Goal: Task Accomplishment & Management: Use online tool/utility

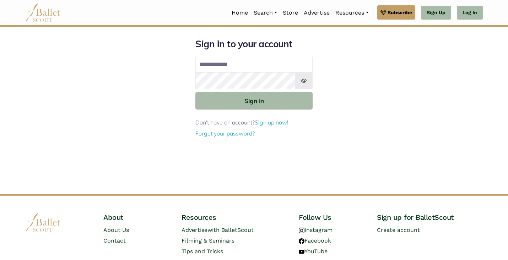
click at [256, 67] on input "Email address" at bounding box center [254, 64] width 117 height 17
type input "**********"
click at [196, 92] on button "Sign in" at bounding box center [254, 100] width 117 height 17
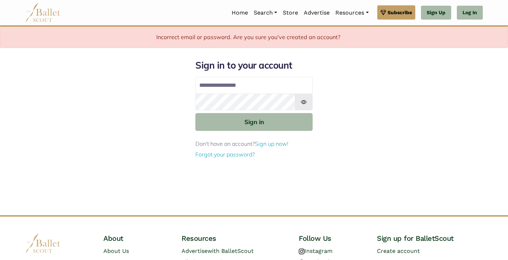
click at [252, 80] on input "**********" at bounding box center [254, 85] width 117 height 17
click at [274, 84] on input "**********" at bounding box center [254, 85] width 117 height 17
type input "*"
type input "**********"
click at [196, 113] on button "Sign in" at bounding box center [254, 121] width 117 height 17
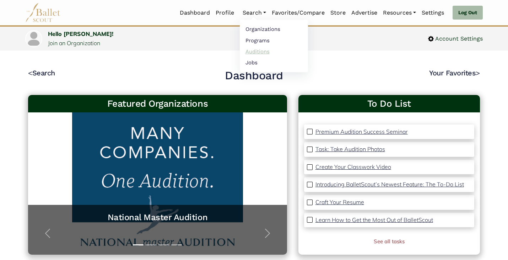
click at [251, 49] on link "Auditions" at bounding box center [274, 51] width 68 height 11
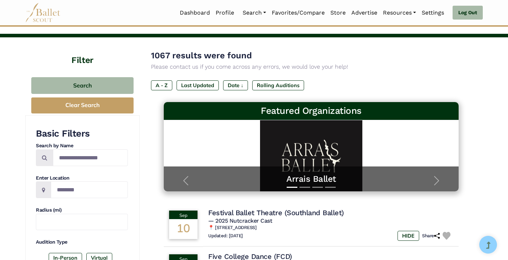
scroll to position [107, 0]
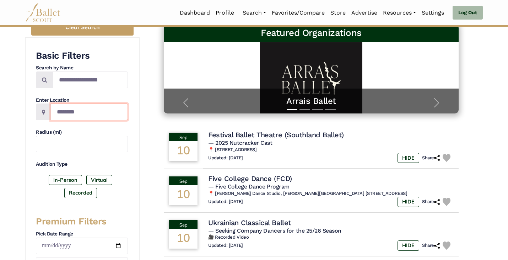
click at [113, 114] on input "Location" at bounding box center [89, 111] width 77 height 17
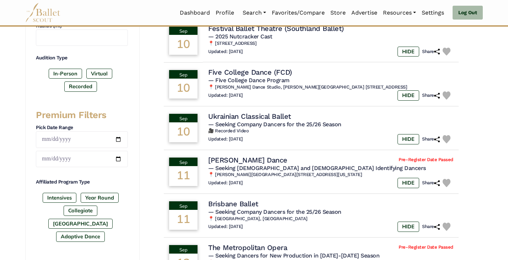
scroll to position [213, 0]
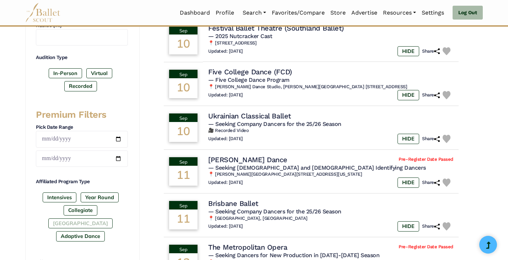
type input "**********"
click at [105, 218] on label "[GEOGRAPHIC_DATA]" at bounding box center [80, 223] width 64 height 10
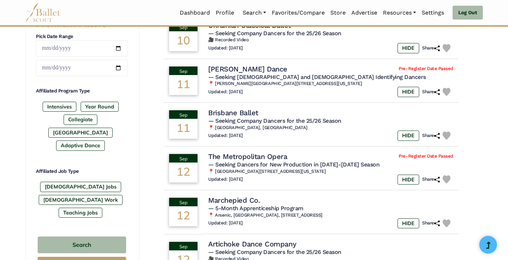
scroll to position [356, 0]
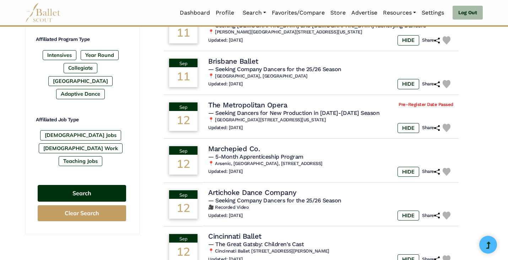
click at [87, 185] on button "Search" at bounding box center [82, 193] width 89 height 17
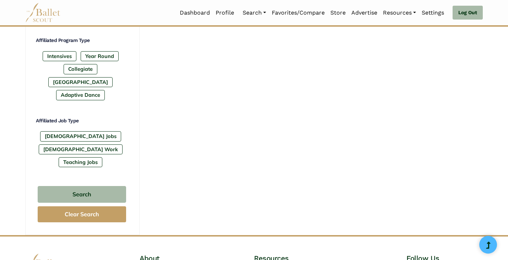
scroll to position [356, 0]
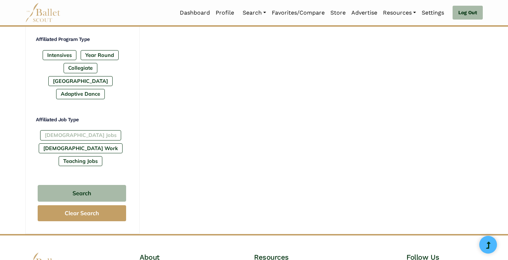
click at [60, 130] on label "[DEMOGRAPHIC_DATA] Jobs" at bounding box center [80, 135] width 81 height 10
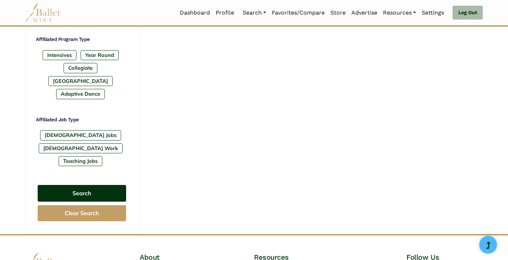
click at [92, 185] on button "Search" at bounding box center [82, 193] width 89 height 17
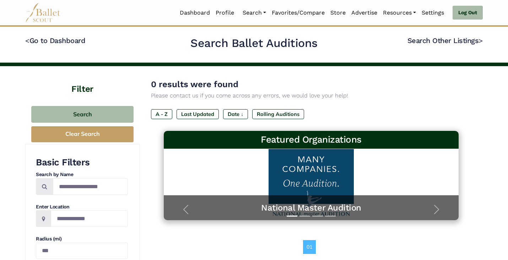
scroll to position [142, 0]
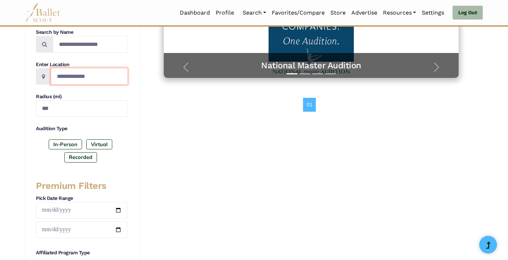
drag, startPoint x: 102, startPoint y: 77, endPoint x: 26, endPoint y: 79, distance: 76.8
click at [26, 79] on div "**********" at bounding box center [82, 225] width 114 height 446
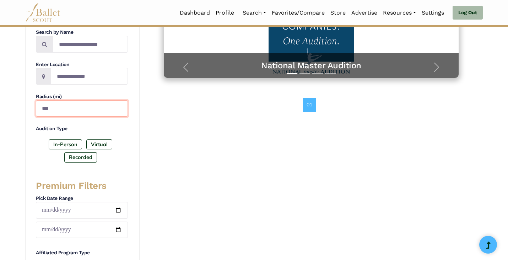
click at [79, 110] on input "***" at bounding box center [82, 108] width 92 height 17
drag, startPoint x: 79, startPoint y: 110, endPoint x: 1, endPoint y: 107, distance: 77.6
click at [1, 107] on div "**********" at bounding box center [254, 235] width 508 height 623
type input "***"
click at [63, 141] on label "In-Person" at bounding box center [65, 144] width 33 height 10
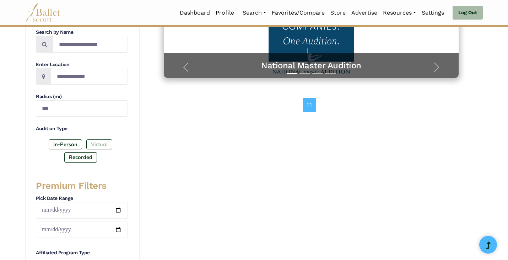
click at [99, 143] on label "Virtual" at bounding box center [99, 144] width 26 height 10
click at [81, 156] on label "Recorded" at bounding box center [80, 157] width 33 height 10
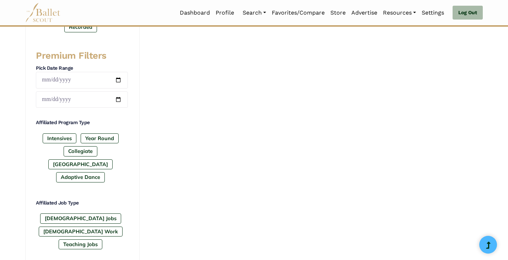
scroll to position [284, 0]
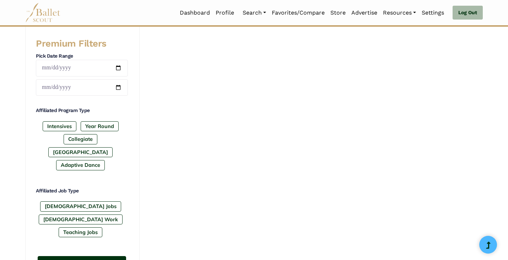
click at [80, 256] on button "Search" at bounding box center [82, 264] width 89 height 17
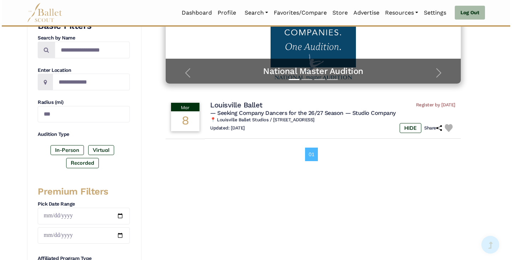
scroll to position [142, 0]
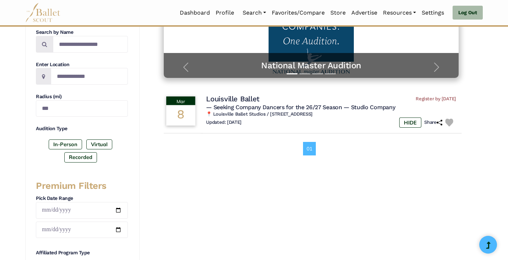
click at [277, 110] on span "— Seeking Company Dancers for the 26/27 Season" at bounding box center [274, 107] width 136 height 7
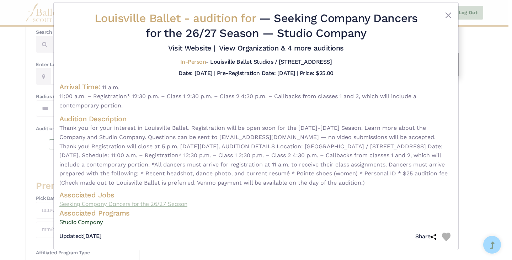
scroll to position [17, 0]
click at [154, 203] on link "Seeking Company Dancers for the 26/27 Season" at bounding box center [255, 203] width 393 height 9
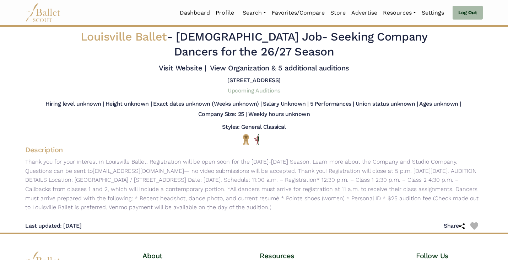
click at [251, 89] on link "Upcoming Auditions" at bounding box center [254, 90] width 52 height 7
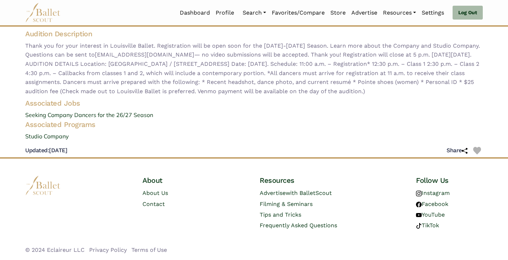
scroll to position [71, 0]
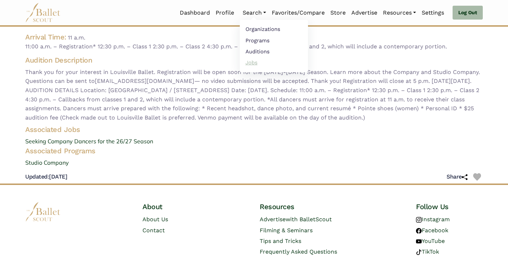
click at [242, 63] on link "Jobs" at bounding box center [274, 62] width 68 height 11
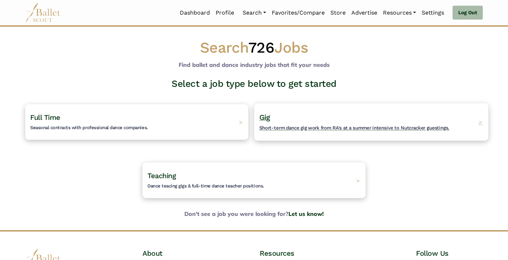
click at [332, 127] on span "Short-term dance gig work from RA's at a summer intensive to Nutcracker guestin…" at bounding box center [355, 128] width 190 height 6
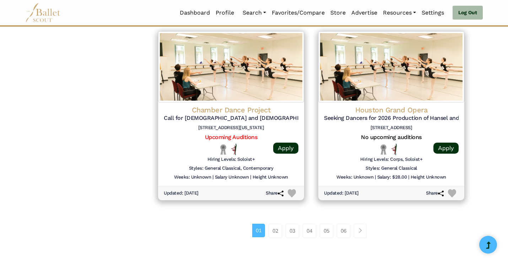
scroll to position [853, 0]
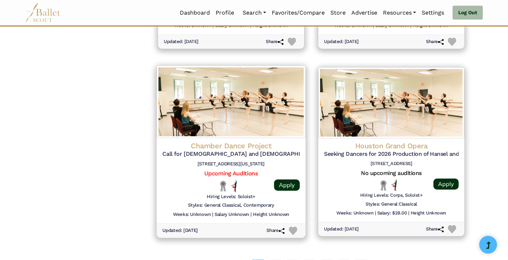
click at [234, 143] on h4 "Chamber Dance Project" at bounding box center [231, 146] width 138 height 10
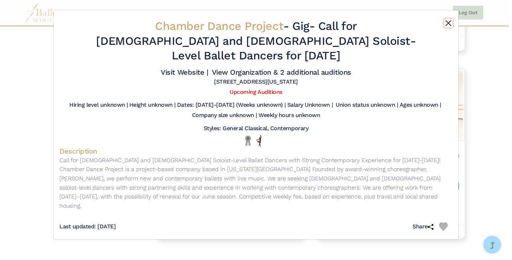
click at [446, 22] on button "Close" at bounding box center [448, 23] width 9 height 9
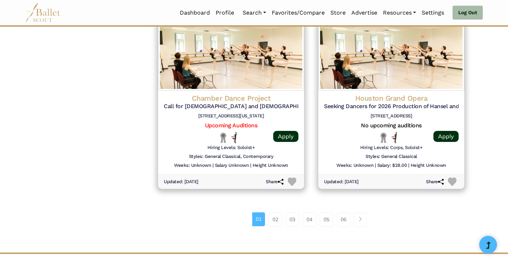
scroll to position [995, 0]
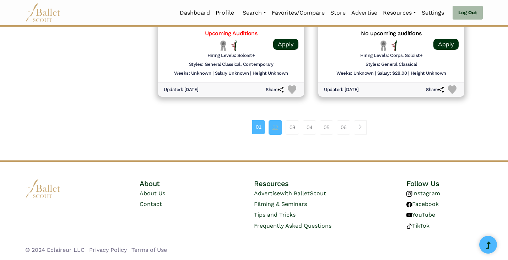
click at [277, 129] on link "02" at bounding box center [276, 127] width 14 height 14
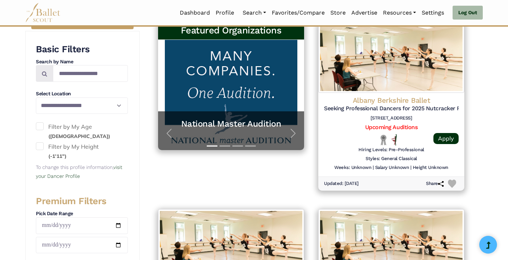
scroll to position [107, 0]
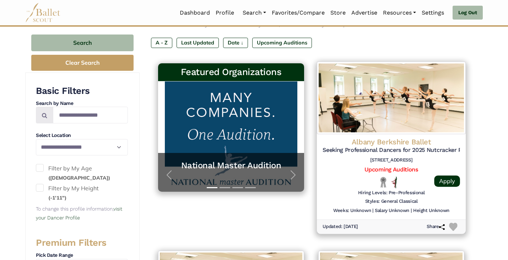
click at [388, 149] on h5 "Seeking Professional Dancers for 2025 Nutcracker Production" at bounding box center [392, 149] width 138 height 7
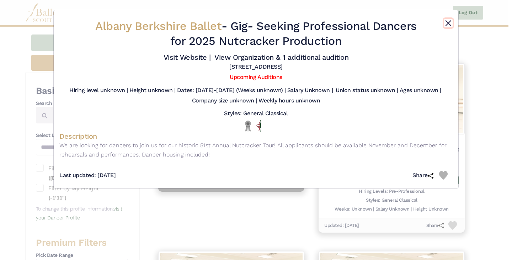
click at [449, 25] on button "Close" at bounding box center [448, 23] width 9 height 9
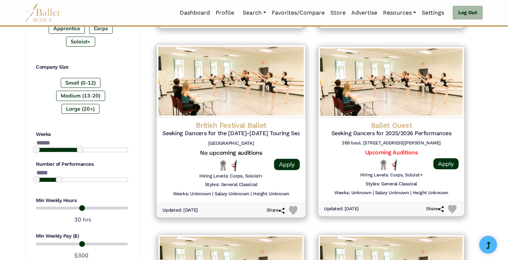
scroll to position [498, 0]
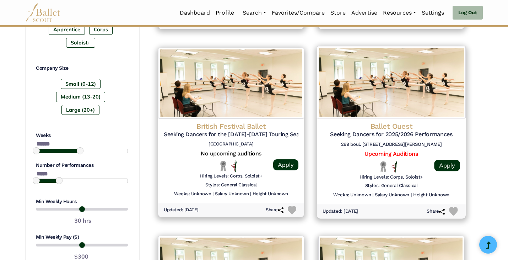
click at [421, 135] on h5 "Seeking Dancers for 2025/2026 Performances" at bounding box center [392, 134] width 138 height 7
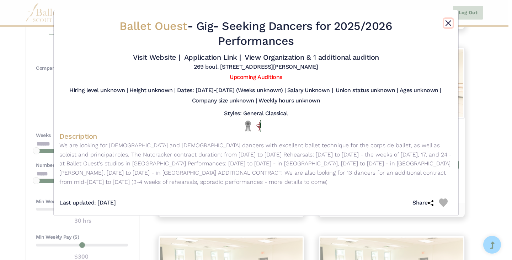
click at [451, 23] on button "Close" at bounding box center [448, 23] width 9 height 9
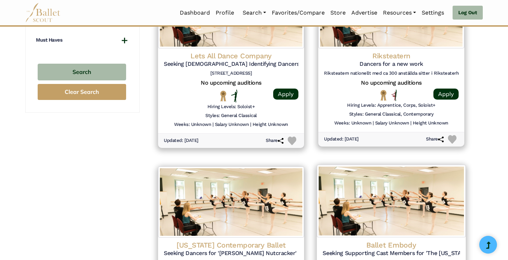
scroll to position [853, 0]
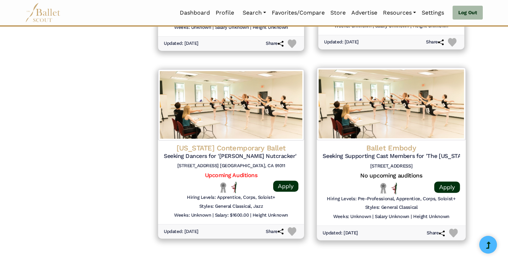
click at [384, 146] on h4 "Ballet Embody" at bounding box center [392, 148] width 138 height 10
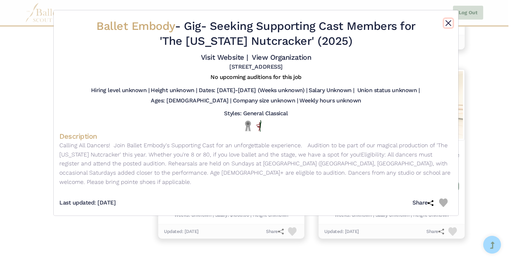
click at [449, 27] on button "Close" at bounding box center [448, 23] width 9 height 9
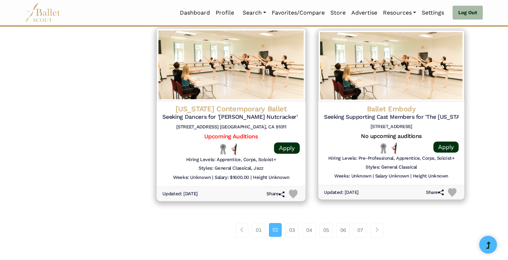
scroll to position [995, 0]
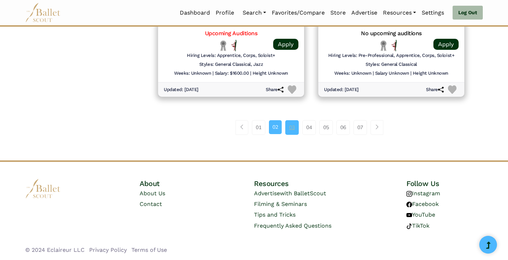
click at [290, 126] on link "03" at bounding box center [293, 127] width 14 height 14
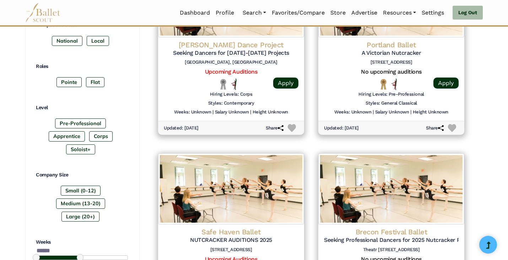
scroll to position [533, 0]
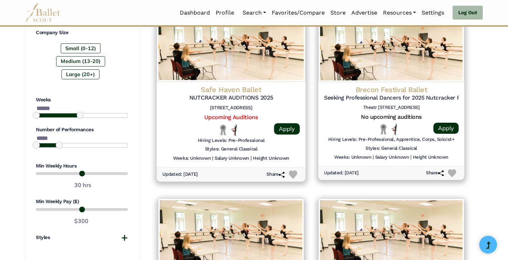
click at [251, 95] on h5 "NUTCRACKER AUDITIONS 2025" at bounding box center [231, 97] width 138 height 7
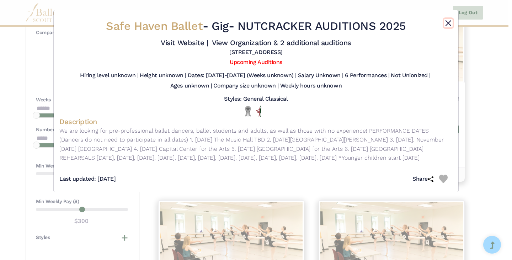
click at [451, 22] on button "Close" at bounding box center [448, 23] width 9 height 9
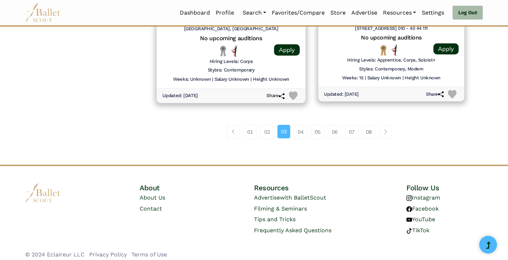
scroll to position [994, 0]
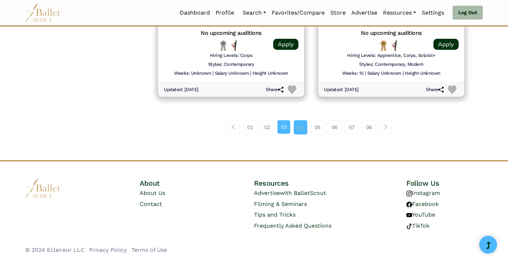
click at [300, 124] on link "04" at bounding box center [301, 127] width 14 height 14
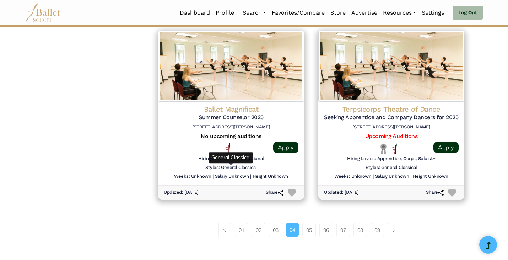
scroll to position [889, 0]
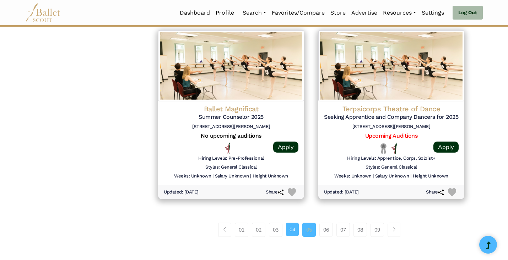
click at [312, 229] on link "05" at bounding box center [310, 230] width 14 height 14
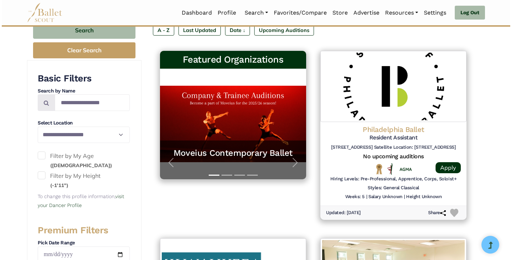
scroll to position [107, 0]
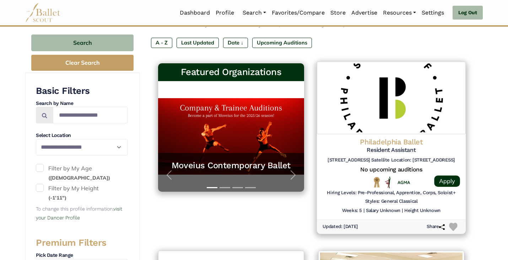
click at [388, 148] on h5 "Resident Assistant" at bounding box center [392, 149] width 138 height 7
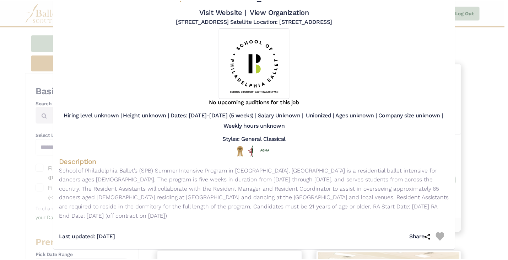
scroll to position [0, 0]
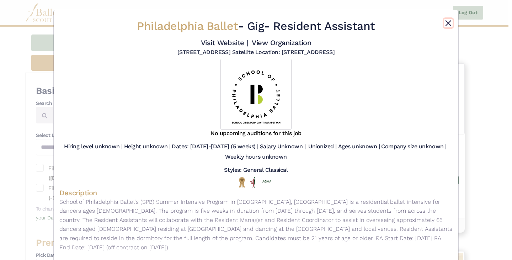
click at [447, 21] on button "Close" at bounding box center [448, 23] width 9 height 9
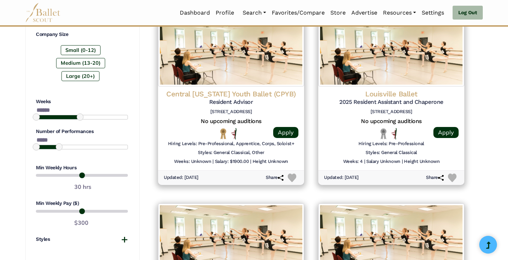
scroll to position [533, 0]
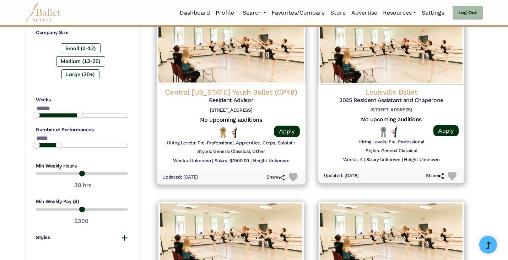
click at [271, 92] on h4 "Central Pennsylvania Youth Ballet (CPYB)" at bounding box center [231, 92] width 138 height 10
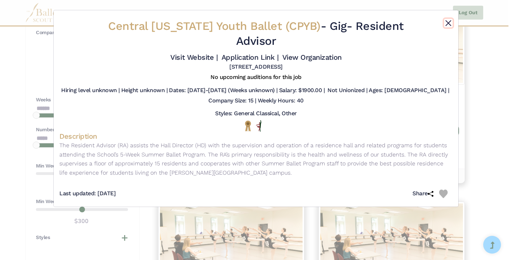
click at [450, 21] on button "Close" at bounding box center [448, 23] width 9 height 9
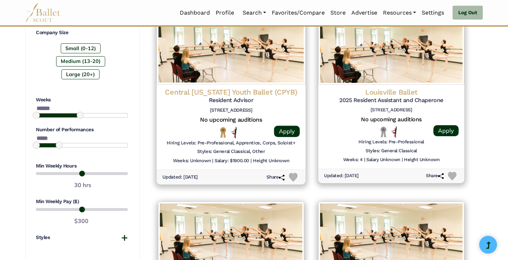
drag, startPoint x: 315, startPoint y: 145, endPoint x: 305, endPoint y: 154, distance: 12.8
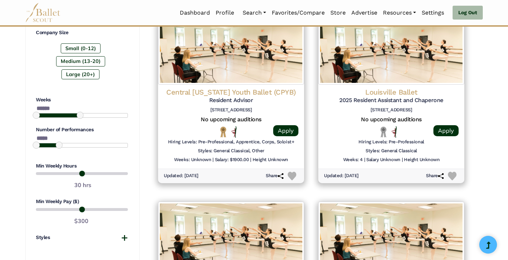
drag, startPoint x: 305, startPoint y: 154, endPoint x: 169, endPoint y: 189, distance: 140.9
click at [169, 189] on div "Featured Organizations Moveius Contemporary Ballet Moveius Contemporary Ballet …" at bounding box center [311, 103] width 321 height 940
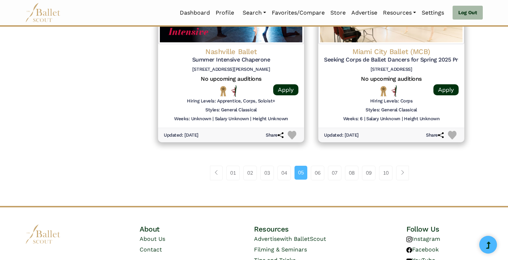
scroll to position [960, 0]
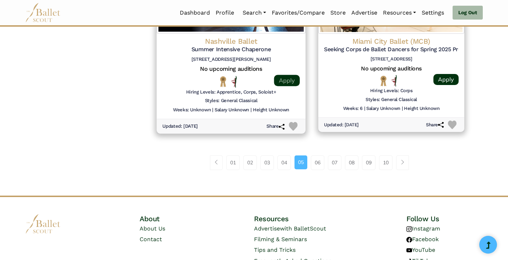
click at [287, 83] on link "Apply" at bounding box center [287, 80] width 26 height 11
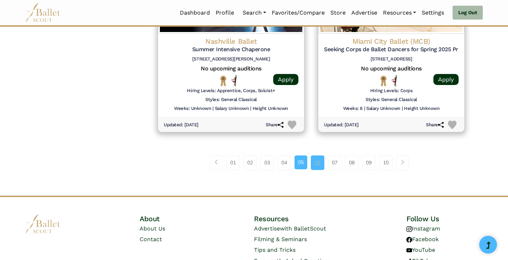
click at [320, 162] on link "06" at bounding box center [318, 162] width 14 height 14
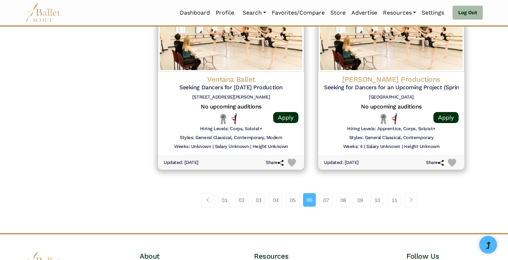
scroll to position [924, 0]
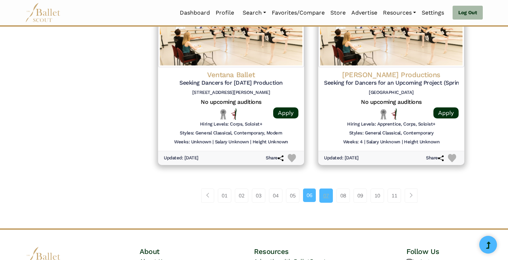
click at [325, 201] on link "07" at bounding box center [327, 195] width 14 height 14
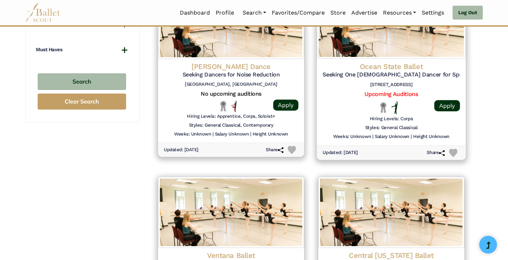
scroll to position [924, 0]
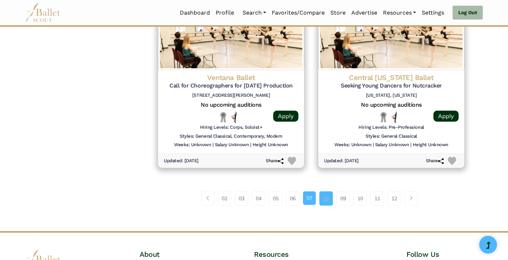
click at [328, 197] on link "08" at bounding box center [327, 198] width 14 height 14
